Goal: Book appointment/travel/reservation

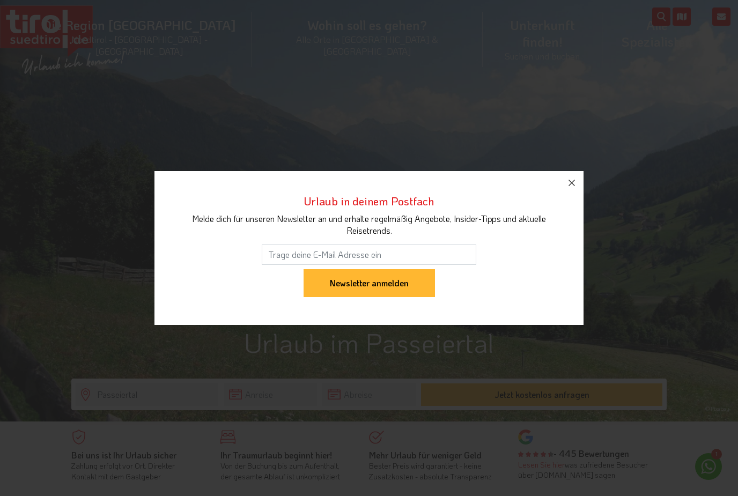
click at [578, 182] on button "button" at bounding box center [572, 183] width 24 height 24
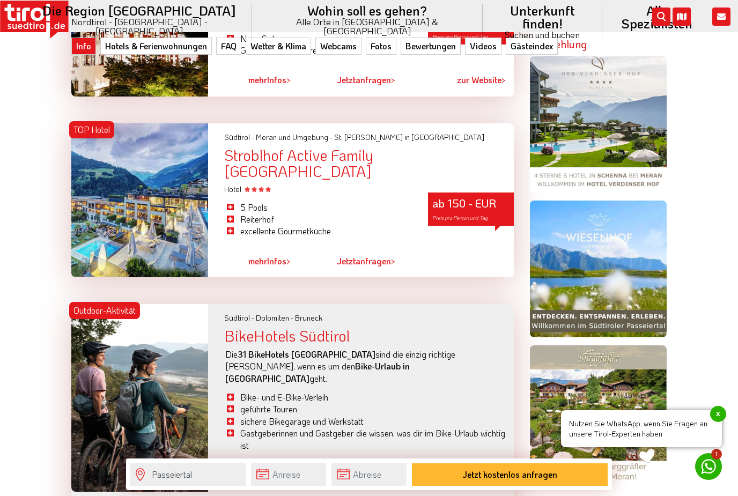
scroll to position [899, 0]
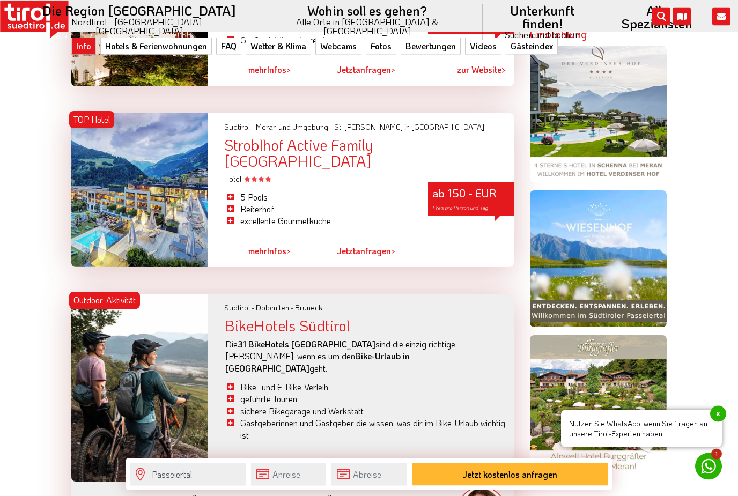
click at [121, 156] on div at bounding box center [139, 191] width 137 height 155
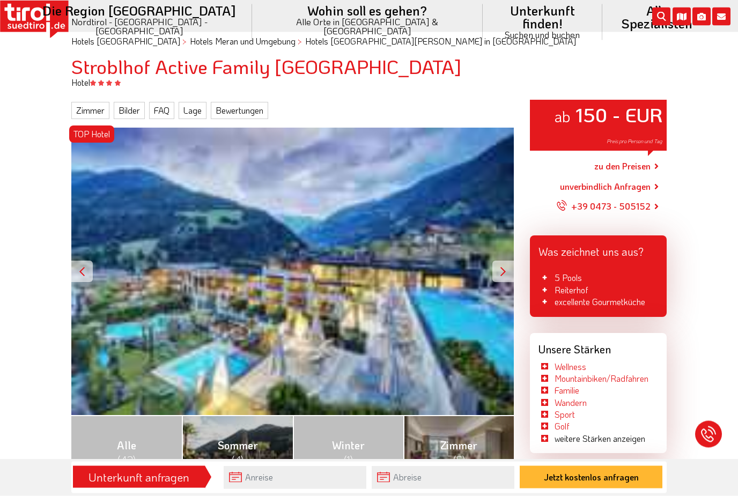
scroll to position [100, 0]
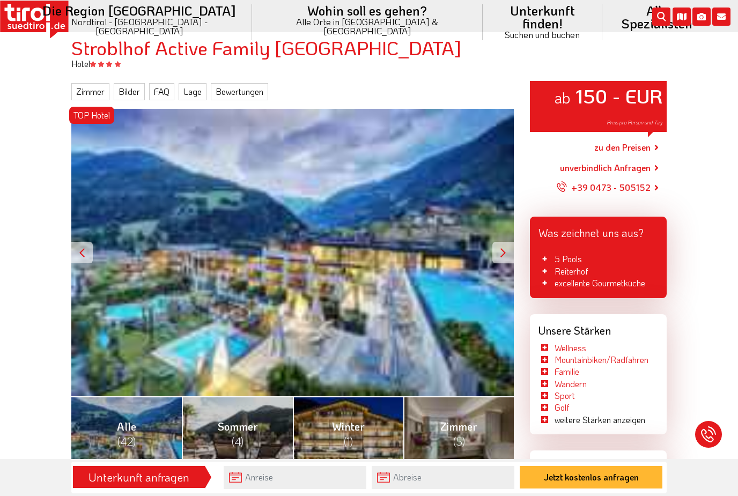
click at [114, 156] on div "TOP Hotel ab 150 - EUR Preis pro Person und Tag" at bounding box center [292, 253] width 443 height 288
click at [80, 243] on div at bounding box center [81, 252] width 21 height 21
click at [738, 211] on html "Die Region Tirol Nordtirol - Südtirol - Osttirol Tirol/Nordtirol Tirol/Nordtiro…" at bounding box center [369, 148] width 738 height 496
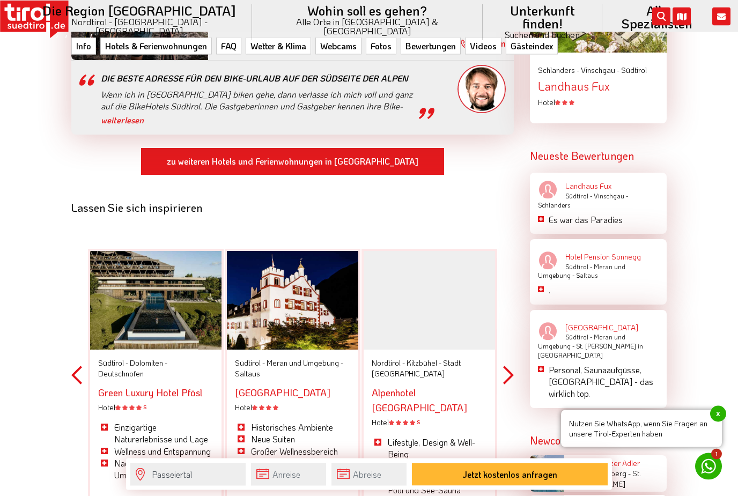
scroll to position [1340, 0]
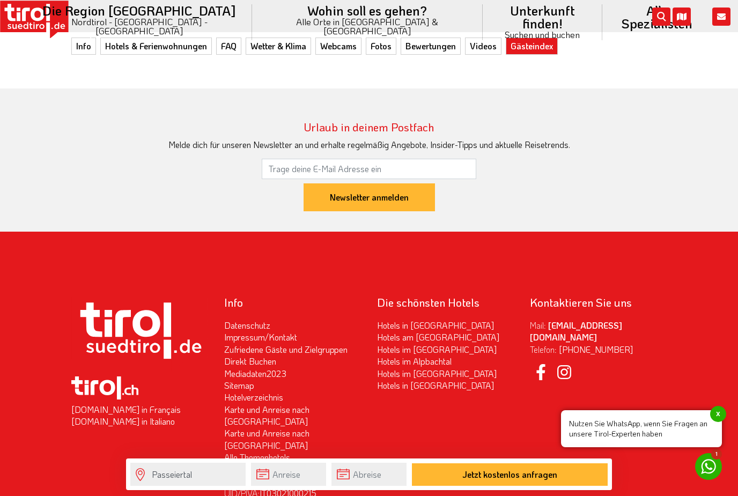
scroll to position [4326, 0]
